Goal: Task Accomplishment & Management: Use online tool/utility

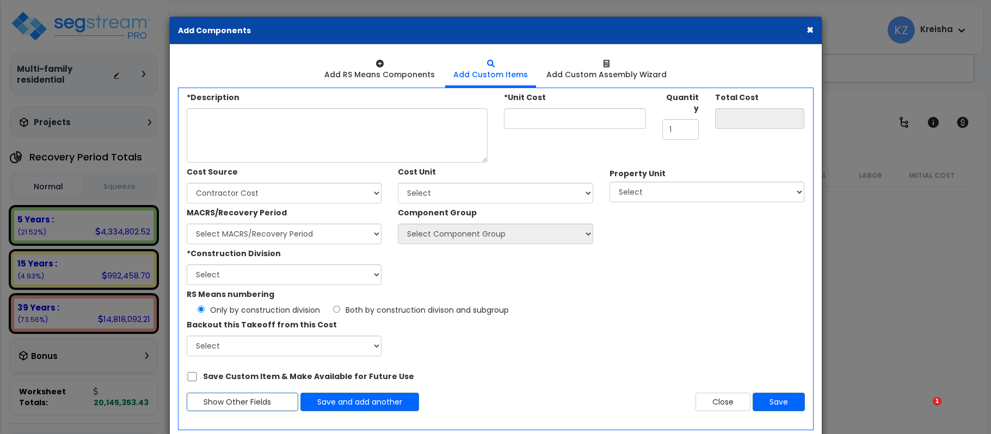
drag, startPoint x: 0, startPoint y: 0, endPoint x: 744, endPoint y: 50, distance: 746.0
click at [812, 31] on button "×" at bounding box center [809, 29] width 7 height 11
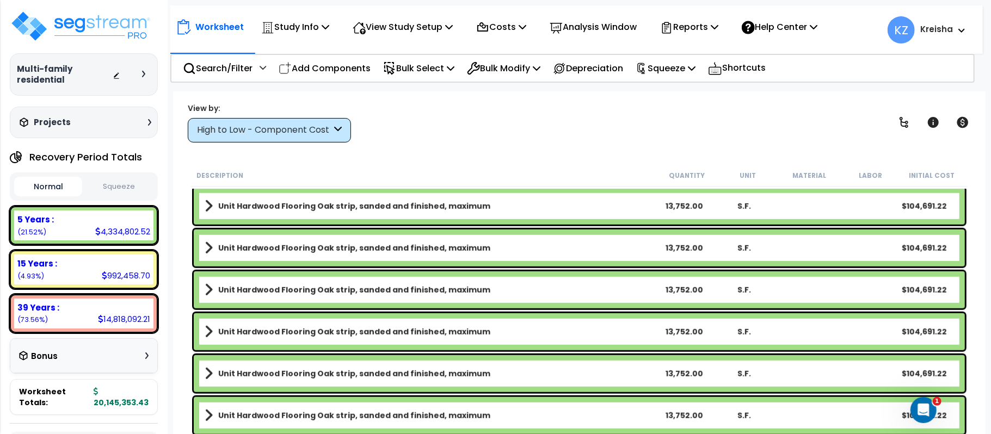
click at [398, 119] on div "View by: High to Low - Component Cost High to Low - Component Cost" at bounding box center [579, 122] width 791 height 40
click at [409, 68] on p "Bulk Select" at bounding box center [418, 68] width 71 height 15
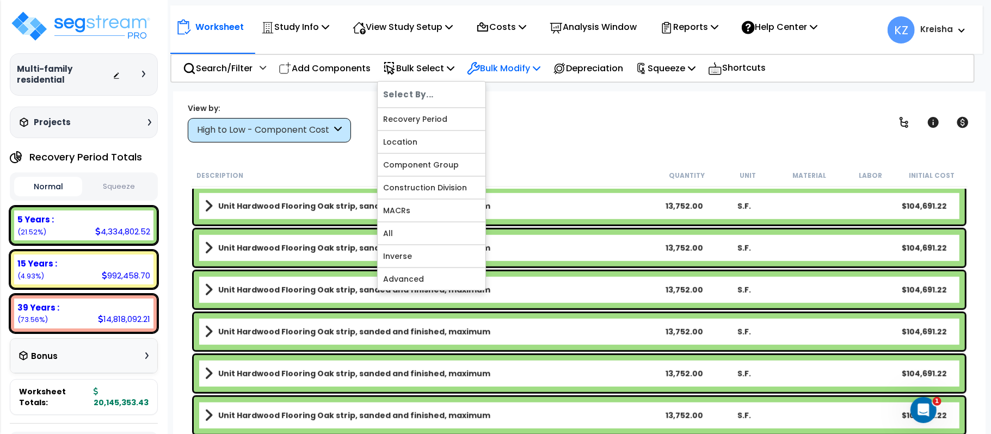
click at [527, 66] on p "Bulk Modify" at bounding box center [503, 68] width 73 height 15
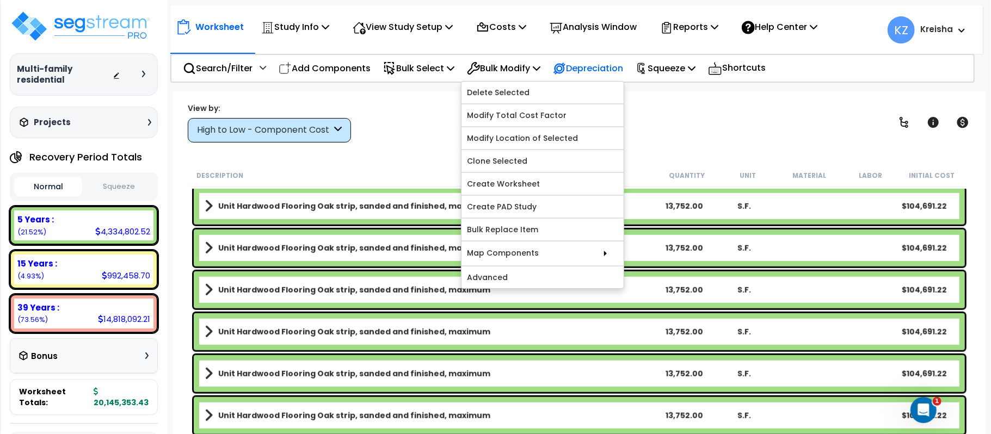
click at [589, 68] on p "Depreciation" at bounding box center [588, 68] width 70 height 15
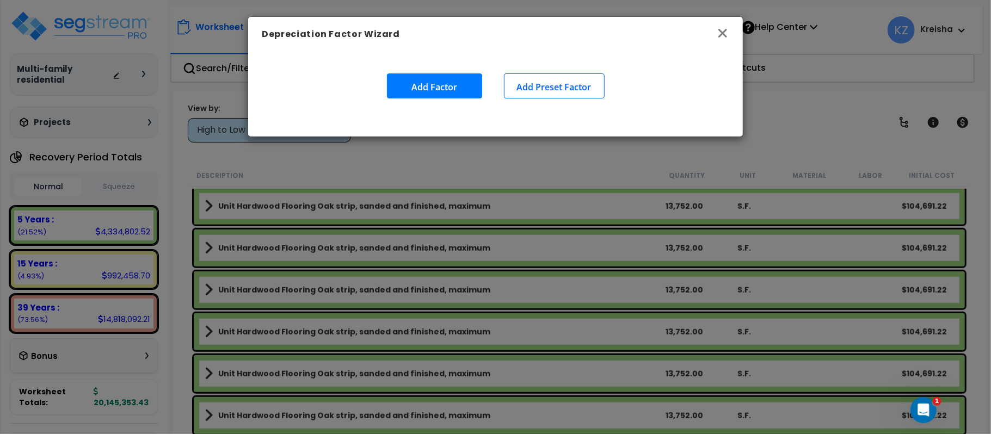
click at [724, 33] on icon "button" at bounding box center [722, 33] width 13 height 13
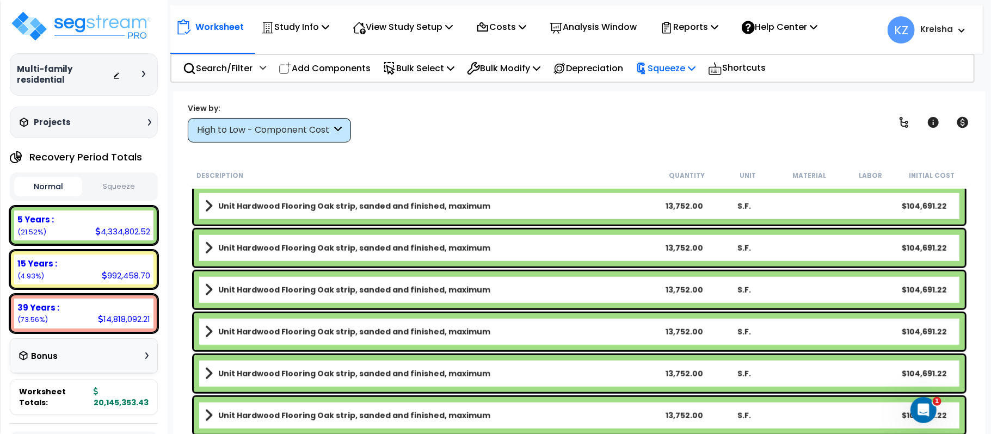
click at [691, 70] on p "Squeeze" at bounding box center [665, 68] width 60 height 15
click at [588, 108] on div "View by: High to Low - Component Cost High to Low - Component Cost" at bounding box center [579, 122] width 791 height 40
click at [688, 63] on p "Squeeze" at bounding box center [665, 68] width 60 height 15
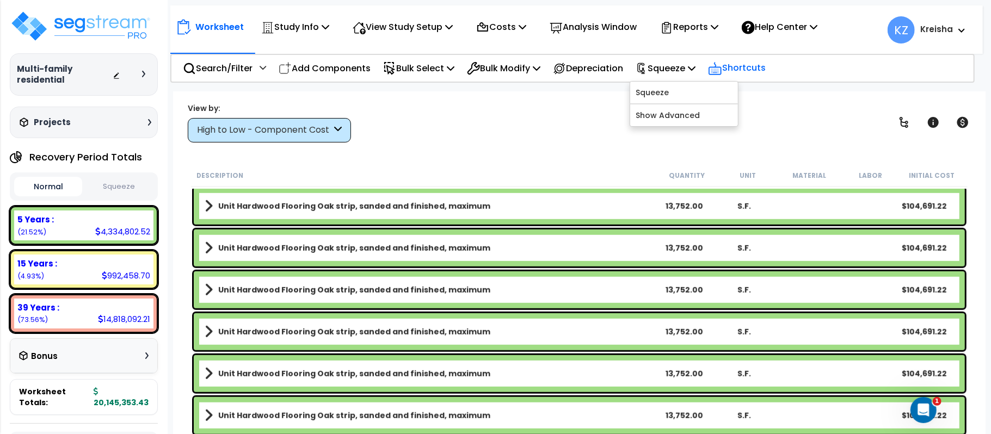
click at [741, 69] on p "Shortcuts" at bounding box center [737, 68] width 58 height 16
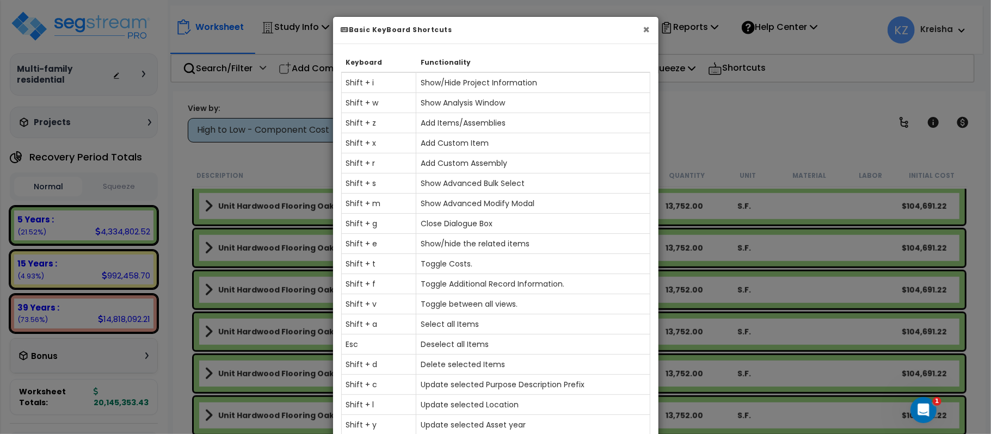
click at [649, 30] on button "×" at bounding box center [646, 29] width 7 height 11
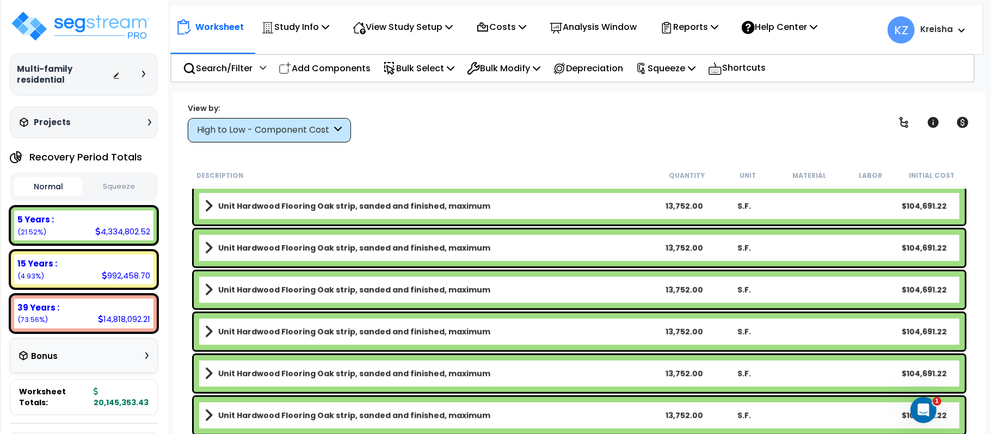
click at [693, 109] on div "View by: High to Low - Component Cost High to Low - Component Cost" at bounding box center [579, 122] width 791 height 40
click at [755, 68] on p "Shortcuts" at bounding box center [737, 68] width 58 height 16
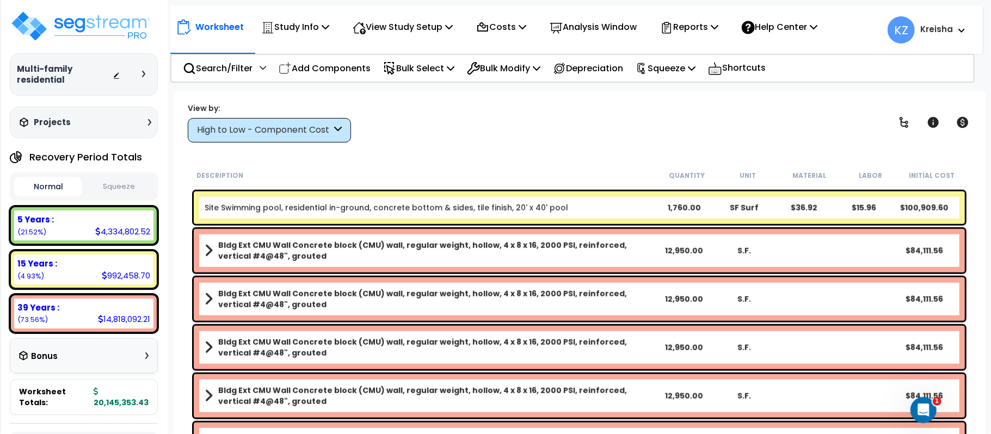
scroll to position [2, 0]
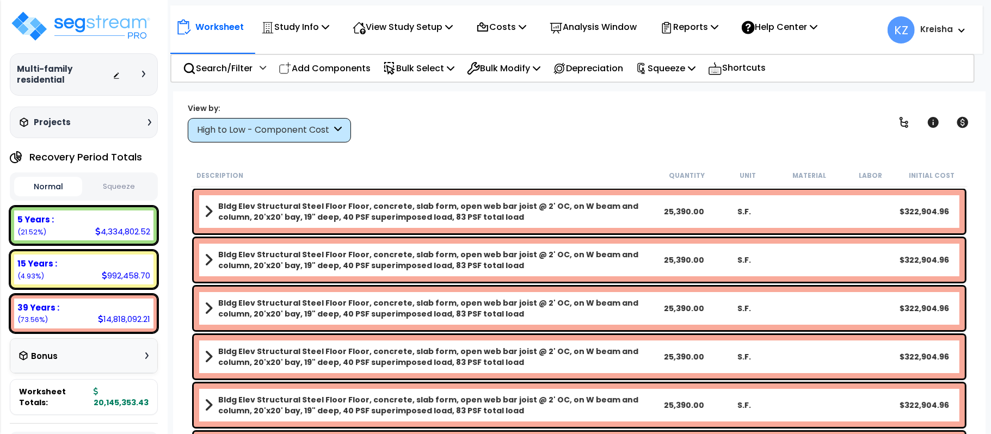
click at [418, 116] on div "View by: High to Low - Component Cost High to Low - Component Cost" at bounding box center [579, 122] width 791 height 40
click at [223, 129] on div "High to Low - Component Cost" at bounding box center [264, 130] width 134 height 13
click at [277, 129] on div "High to Low - Component Cost" at bounding box center [264, 130] width 134 height 13
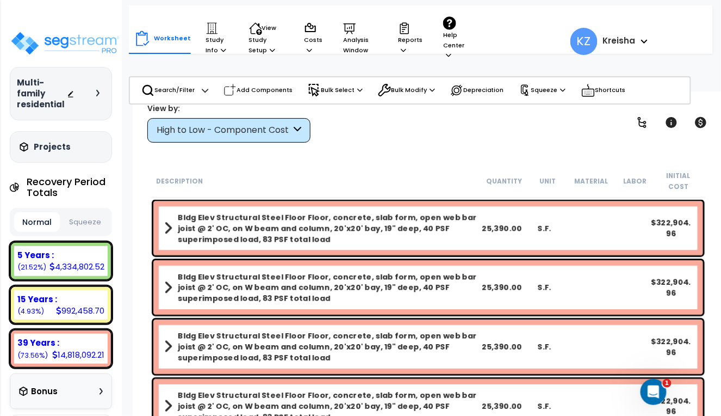
click at [277, 129] on div "High to Low - Component Cost" at bounding box center [224, 130] width 134 height 13
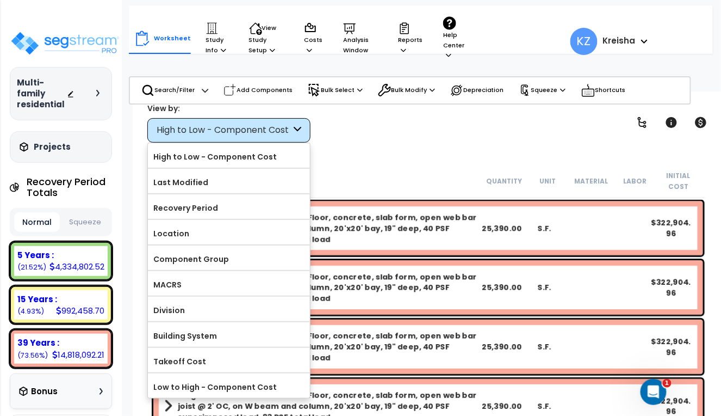
click at [277, 129] on div "High to Low - Component Cost" at bounding box center [224, 130] width 134 height 13
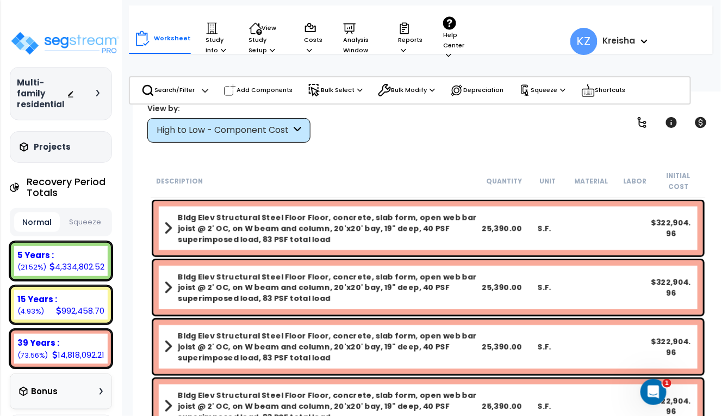
click at [383, 125] on div "View by: High to Low - Component Cost High to Low - Component Cost" at bounding box center [429, 122] width 570 height 40
click at [260, 132] on div "High to Low - Component Cost" at bounding box center [224, 130] width 134 height 13
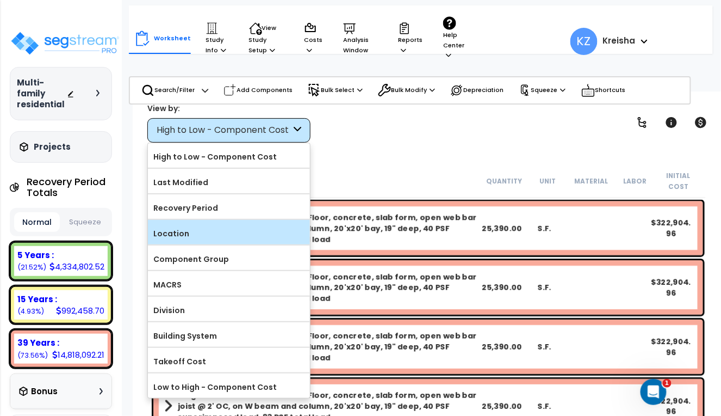
click at [211, 242] on label "Location" at bounding box center [229, 233] width 162 height 16
click at [0, 0] on input "Location" at bounding box center [0, 0] width 0 height 0
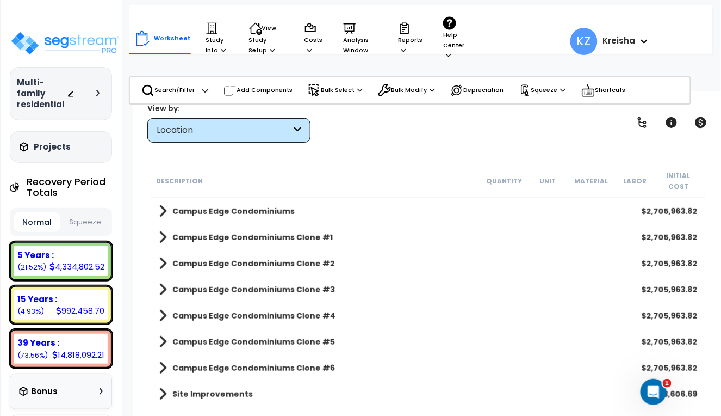
click at [225, 206] on b "Campus Edge Condominiums" at bounding box center [233, 211] width 122 height 11
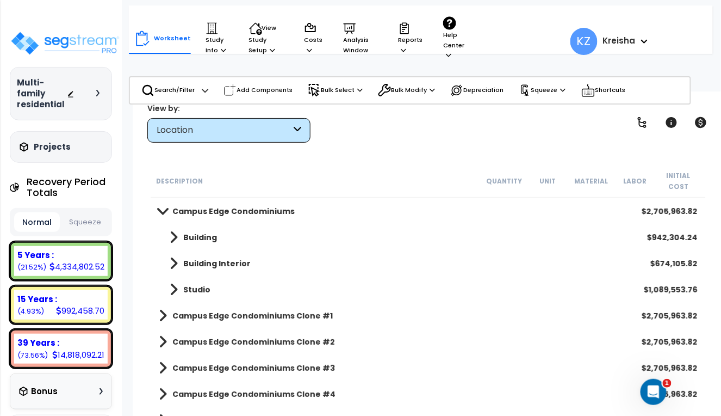
click at [225, 206] on b "Campus Edge Condominiums" at bounding box center [233, 211] width 122 height 11
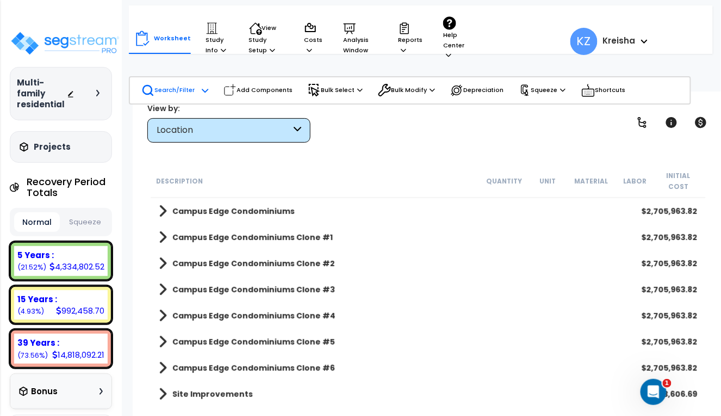
click at [181, 81] on div "Search/Filter Additional Search / Filter" at bounding box center [174, 90] width 67 height 24
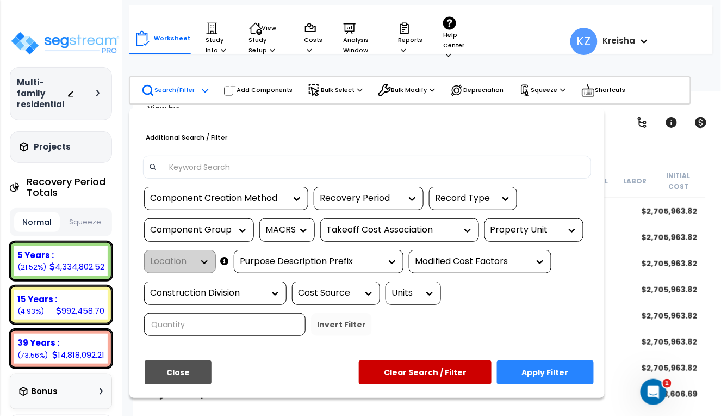
click at [266, 203] on div "Component Creation Method" at bounding box center [218, 198] width 136 height 13
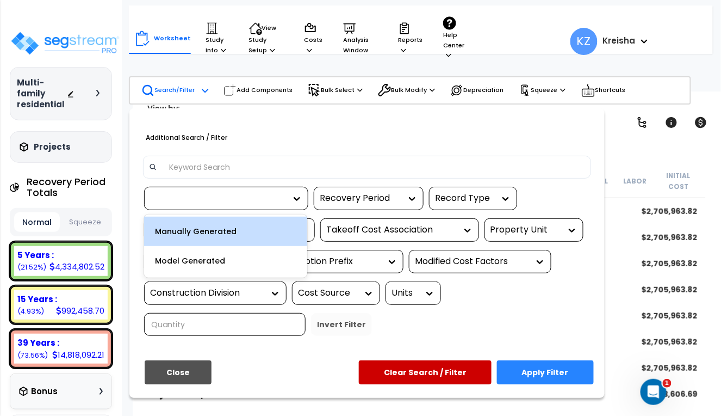
click at [266, 203] on div at bounding box center [218, 198] width 136 height 13
click at [372, 201] on div "Recovery Period" at bounding box center [361, 198] width 82 height 13
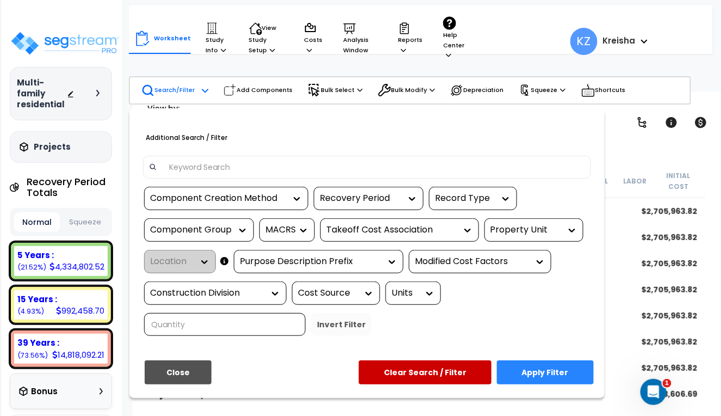
click at [410, 89] on div at bounding box center [360, 208] width 721 height 416
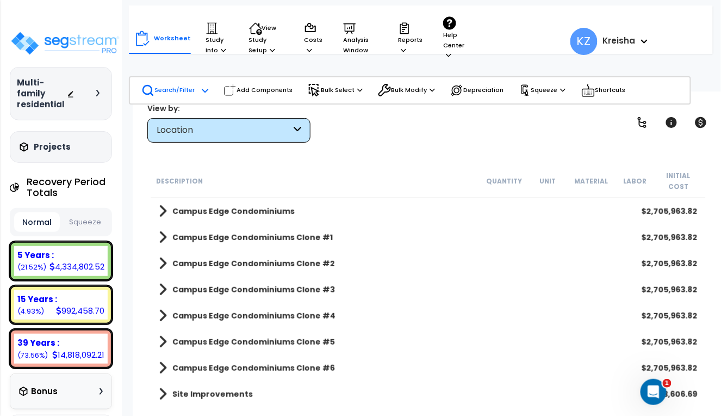
click at [410, 89] on p "Bulk Modify" at bounding box center [406, 90] width 57 height 13
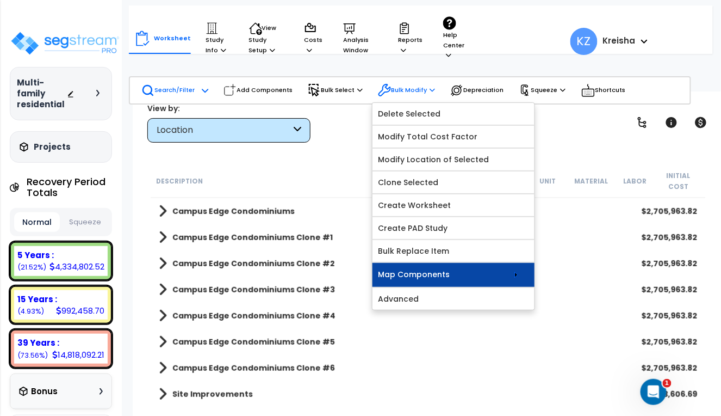
click at [465, 274] on link "Map Components" at bounding box center [454, 275] width 162 height 24
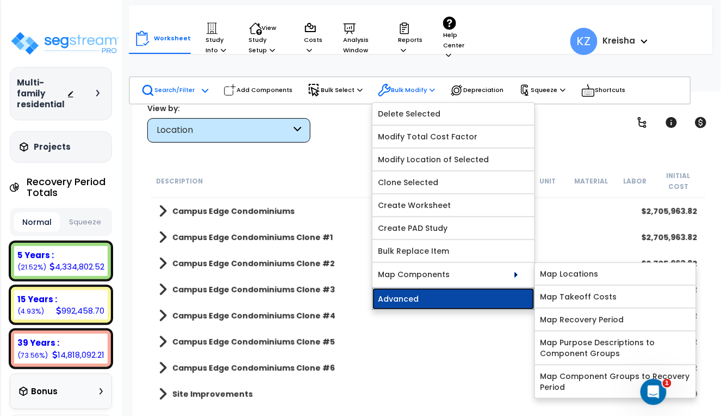
click at [445, 297] on link "Advanced" at bounding box center [454, 299] width 162 height 22
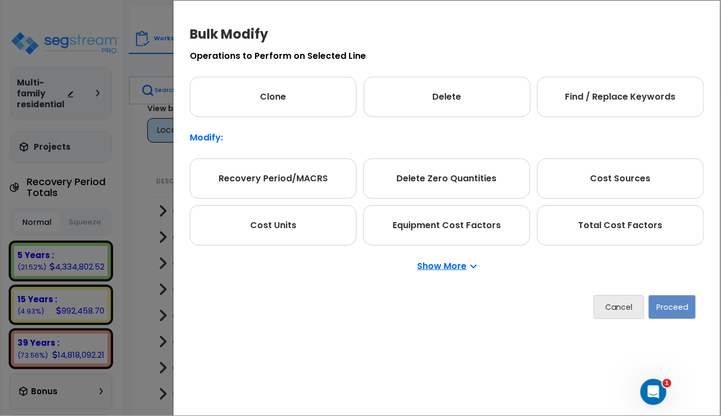
click at [453, 266] on p "Show More" at bounding box center [447, 266] width 59 height 9
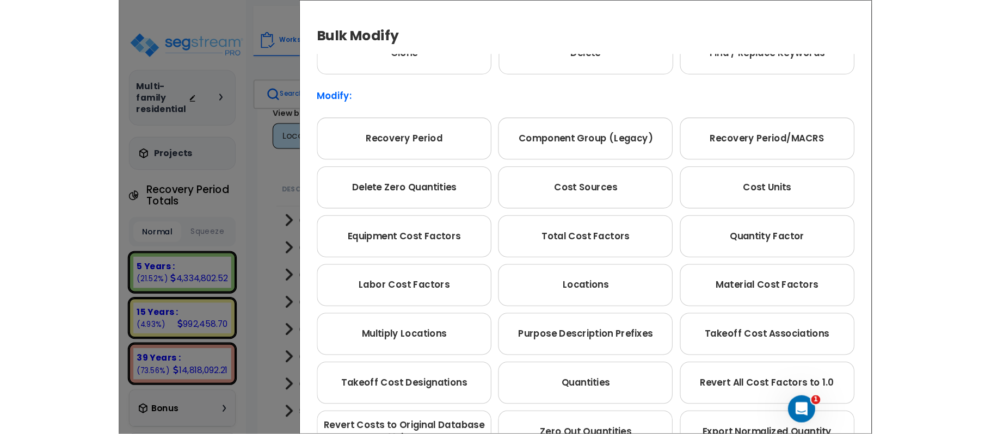
scroll to position [107, 0]
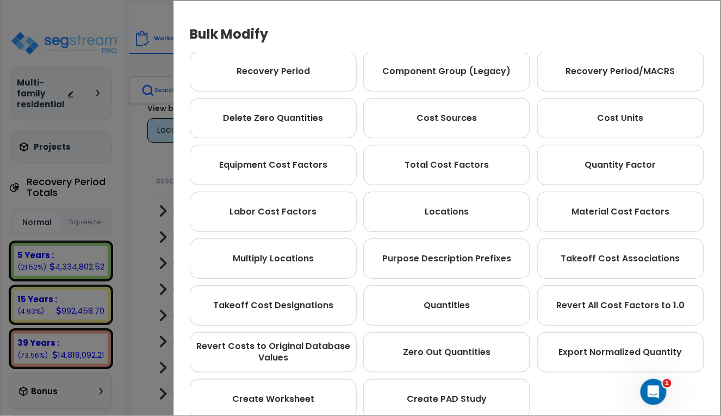
click at [132, 18] on div "Bulk Modify Operations to Perform on Selected Line Clone Delete Find / Replace …" at bounding box center [360, 208] width 721 height 416
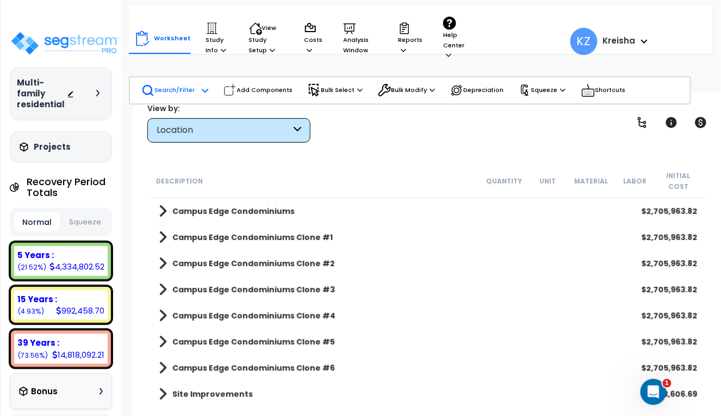
click at [271, 126] on div "Location" at bounding box center [224, 130] width 134 height 13
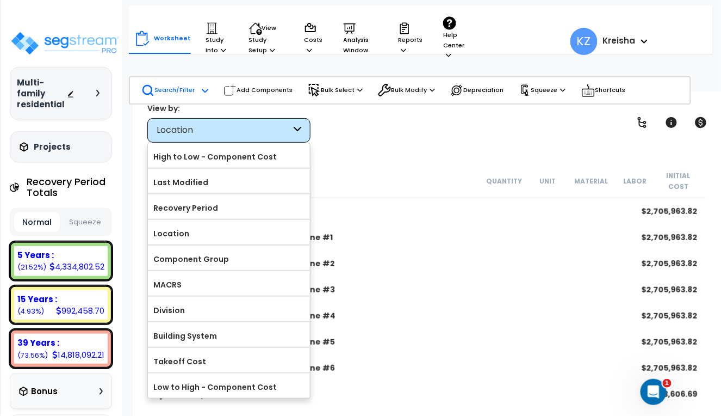
click at [271, 126] on div "Location" at bounding box center [224, 130] width 134 height 13
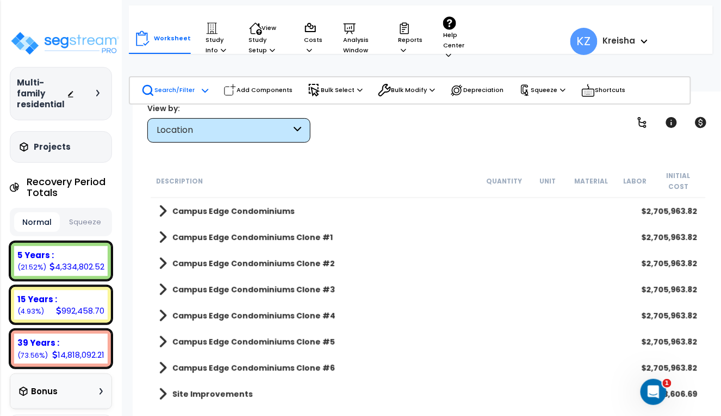
click at [170, 90] on p "Search/Filter" at bounding box center [167, 90] width 53 height 13
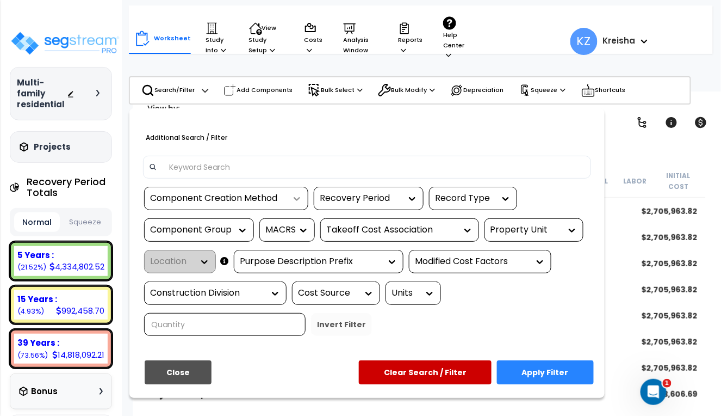
click at [299, 196] on icon at bounding box center [297, 198] width 11 height 11
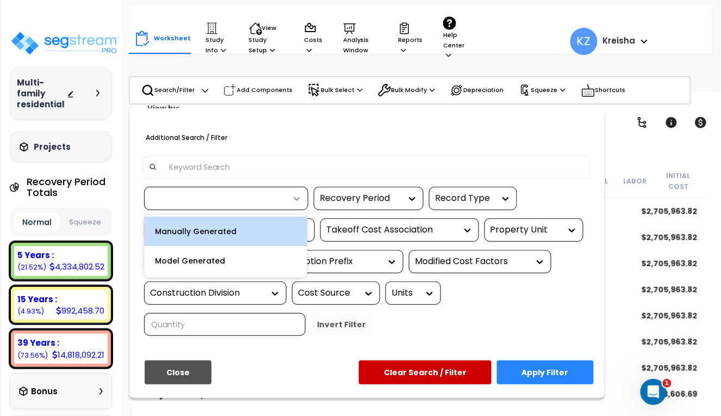
click at [299, 196] on icon at bounding box center [297, 198] width 11 height 11
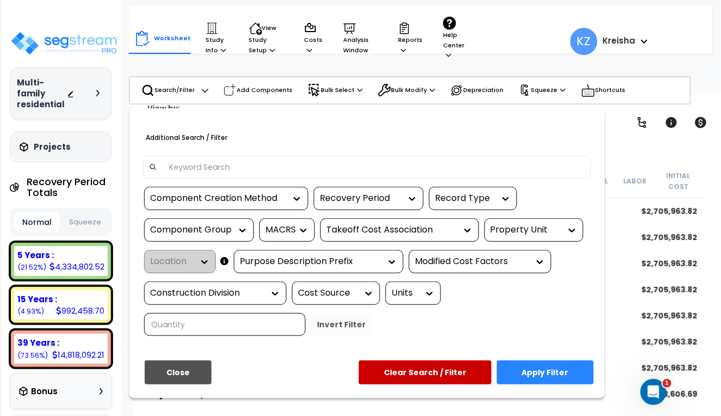
click at [348, 198] on div "Recovery Period" at bounding box center [361, 198] width 82 height 13
click at [458, 199] on div "Record Type" at bounding box center [465, 198] width 60 height 13
